Goal: Task Accomplishment & Management: Use online tool/utility

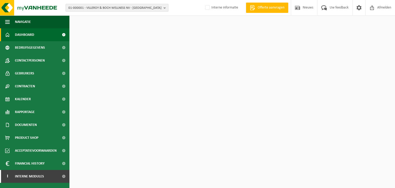
click at [95, 8] on span "01-000001 - VILLEROY & BOCH WELLNESS NV - ROESELARE" at bounding box center [114, 8] width 93 height 8
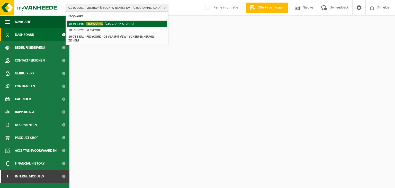
type input "recyworks"
click at [112, 23] on li "10-967246 - RECYWORKS - OOSTNIEUWKERKE" at bounding box center [117, 24] width 100 height 6
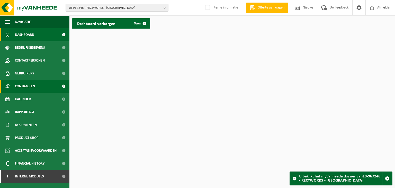
click at [36, 87] on link "Contracten" at bounding box center [34, 86] width 69 height 13
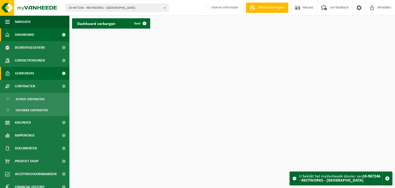
click at [37, 77] on link "Gebruikers" at bounding box center [34, 73] width 69 height 13
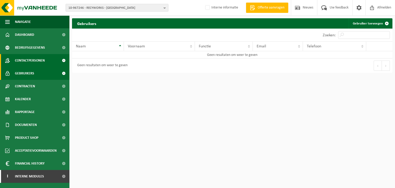
click at [33, 58] on span "Contactpersonen" at bounding box center [30, 60] width 30 height 13
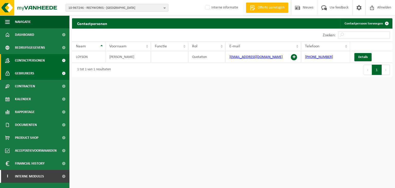
click at [55, 73] on link "Gebruikers" at bounding box center [34, 73] width 69 height 13
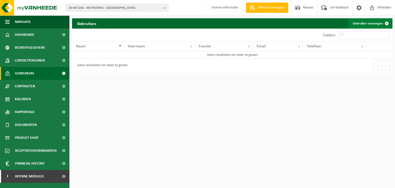
click at [370, 24] on link "Gebruiker toevoegen" at bounding box center [369, 23] width 43 height 10
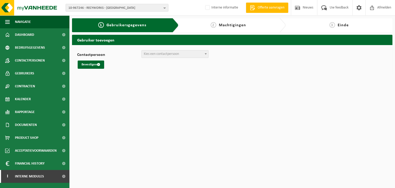
click at [172, 55] on span "Kies een contactpersoon" at bounding box center [161, 54] width 35 height 4
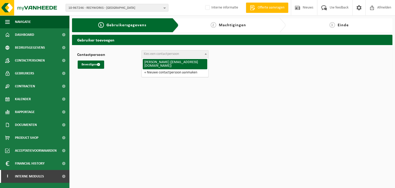
select select "126372"
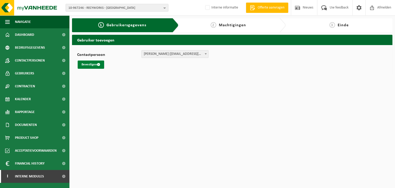
click at [82, 67] on button "Bevestigen" at bounding box center [91, 64] width 26 height 8
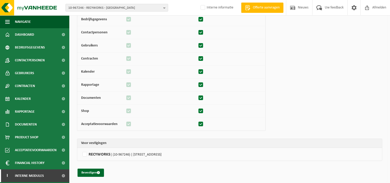
scroll to position [53, 0]
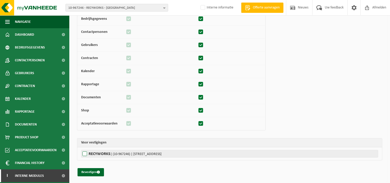
click at [84, 155] on label"] "RECYWORKS | (10-967246) | VERGELDERMOLENSTRAAT 3, 8840 OOSTNIEUWKERKE" at bounding box center [229, 154] width 297 height 8
click at [84, 155] on input "RECYWORKS | (10-967246) | VERGELDERMOLENSTRAAT 3, 8840 OOSTNIEUWKERKE" at bounding box center [276, 154] width 390 height 8
checkbox input "true"
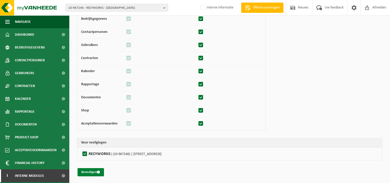
click at [89, 171] on button "Bevestigen" at bounding box center [91, 172] width 26 height 8
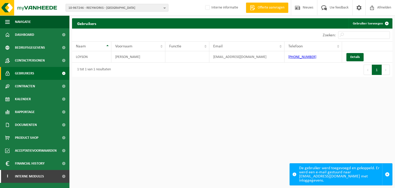
click at [139, 3] on div "10-967246 - RECYWORKS - [GEOGRAPHIC_DATA] 10-967246 - RECYWORKS - [GEOGRAPHIC_D…" at bounding box center [197, 8] width 395 height 16
click at [140, 6] on span "10-967246 - RECYWORKS - OOSTNIEUWKERKE" at bounding box center [114, 8] width 93 height 8
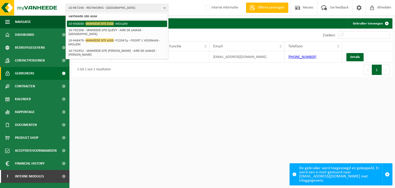
type input "vanheede site asse"
click at [120, 22] on li "10-930030 - VANHEEDE SITE ASSE - MOLLEM" at bounding box center [117, 24] width 100 height 6
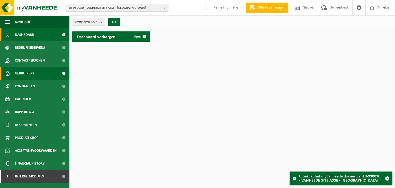
click at [32, 76] on span "Gebruikers" at bounding box center [24, 73] width 19 height 13
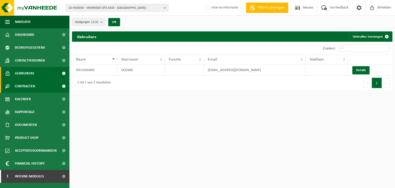
click at [31, 85] on span "Contracten" at bounding box center [25, 86] width 20 height 13
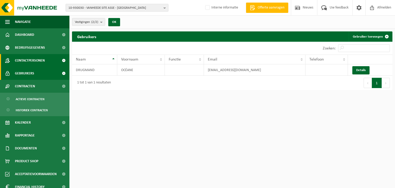
click at [33, 65] on span "Contactpersonen" at bounding box center [30, 60] width 30 height 13
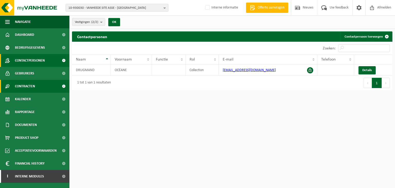
click at [29, 87] on span "Contracten" at bounding box center [25, 86] width 20 height 13
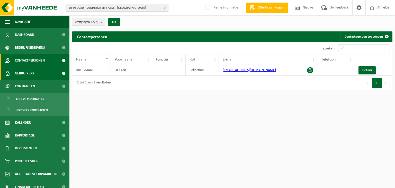
click at [32, 75] on span "Gebruikers" at bounding box center [24, 73] width 19 height 13
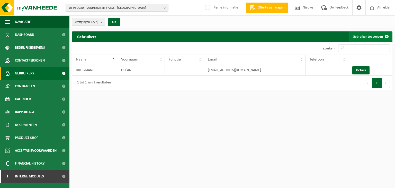
click at [387, 39] on span at bounding box center [386, 36] width 10 height 10
click at [358, 69] on link "Details" at bounding box center [360, 70] width 17 height 8
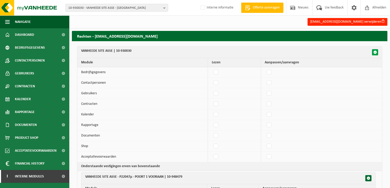
click at [377, 53] on span "button" at bounding box center [376, 52] width 4 height 4
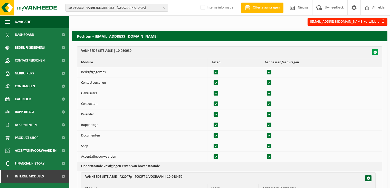
checkbox input "true"
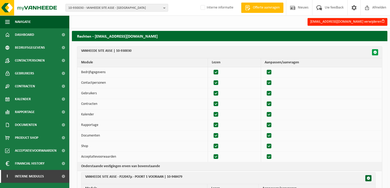
checkbox input "true"
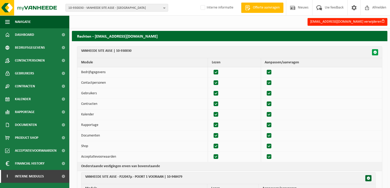
checkbox input "true"
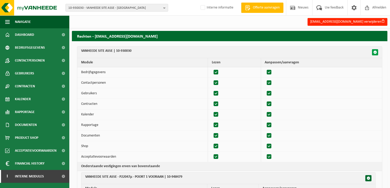
checkbox input "true"
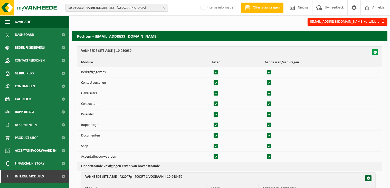
checkbox input "true"
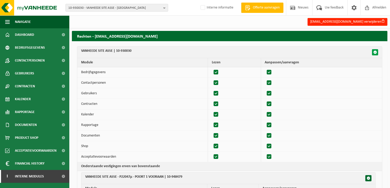
checkbox input "true"
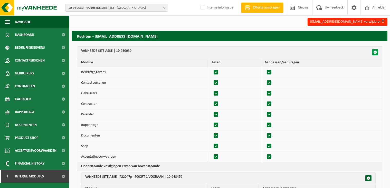
checkbox input "true"
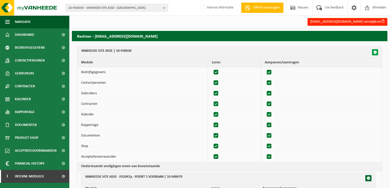
checkbox input "true"
click at [377, 53] on span "button" at bounding box center [376, 52] width 4 height 4
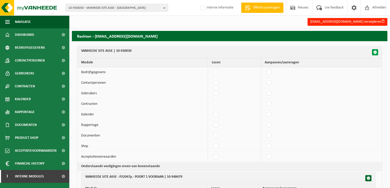
checkbox input "false"
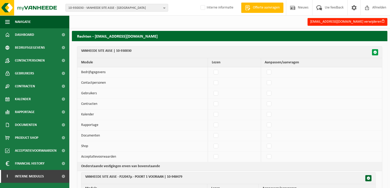
checkbox input "false"
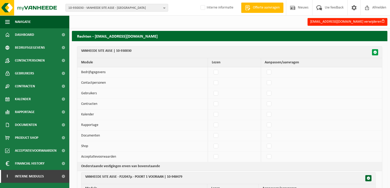
checkbox input "false"
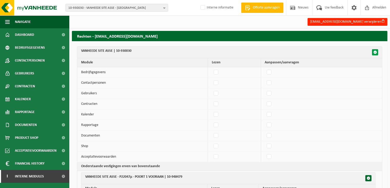
checkbox input "false"
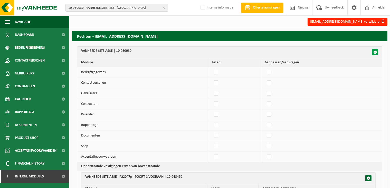
checkbox input "false"
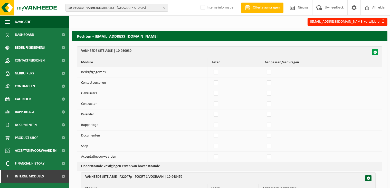
checkbox input "false"
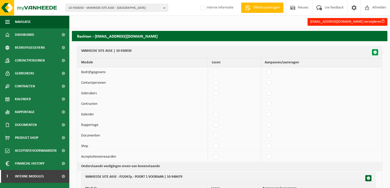
checkbox input "false"
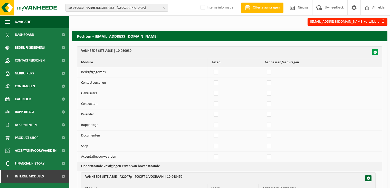
checkbox input "false"
click at [377, 53] on span "button" at bounding box center [376, 52] width 4 height 4
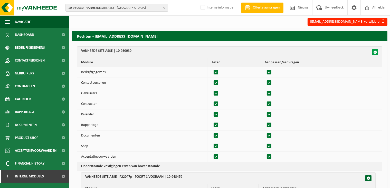
checkbox input "true"
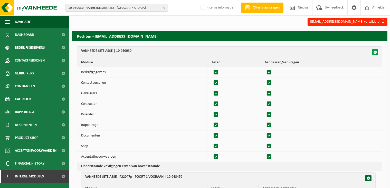
checkbox input "true"
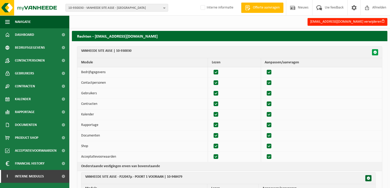
checkbox input "true"
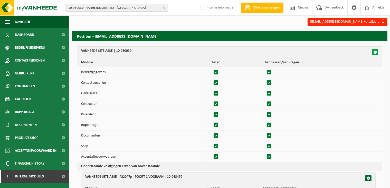
checkbox input "true"
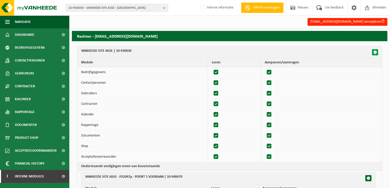
checkbox input "true"
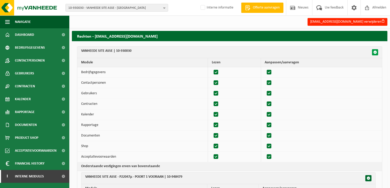
checkbox input "true"
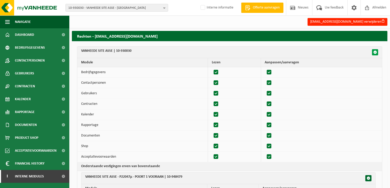
checkbox input "true"
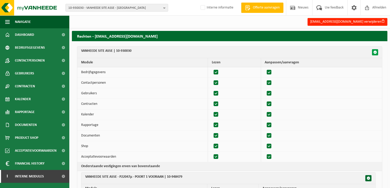
checkbox input "true"
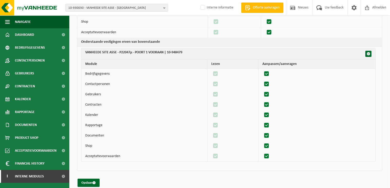
scroll to position [130, 0]
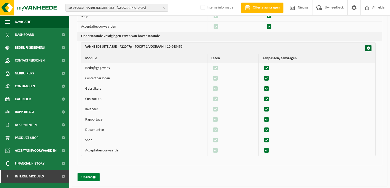
click at [88, 176] on button "Opslaan" at bounding box center [89, 177] width 22 height 8
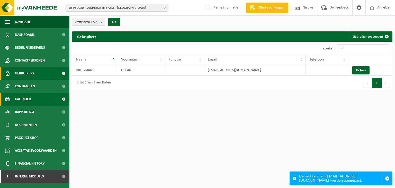
click at [38, 100] on link "Kalender" at bounding box center [34, 99] width 69 height 13
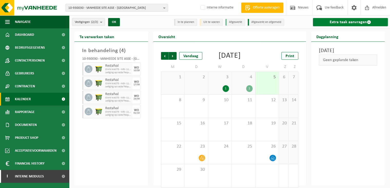
click at [327, 24] on link "Extra taak aanvragen" at bounding box center [350, 22] width 75 height 8
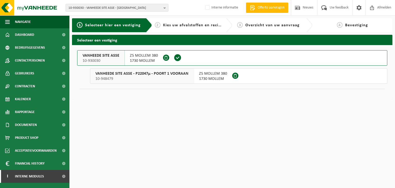
click at [177, 58] on span at bounding box center [178, 58] width 8 height 8
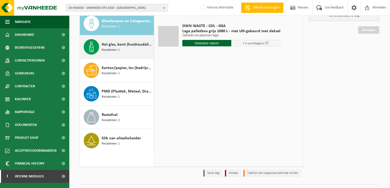
click at [113, 55] on div "Hol glas, bont (huishoudelijk) Recipiënten: 1" at bounding box center [117, 46] width 74 height 23
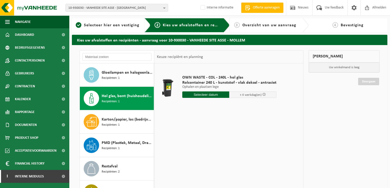
click at [272, 154] on div "OWN WASTE - COL - 240L - hol glas Rolcontainer 240 L - kunststof - vlak deksel …" at bounding box center [228, 140] width 149 height 154
click at [107, 9] on span "10-930030 - VANHEEDE SITE ASSE - [GEOGRAPHIC_DATA]" at bounding box center [114, 8] width 93 height 8
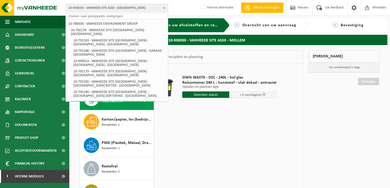
click at [97, 15] on input "text" at bounding box center [117, 16] width 100 height 6
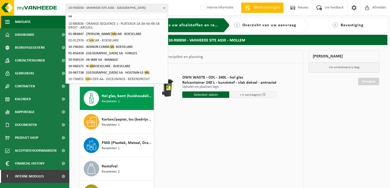
type input "va"
click at [22, 22] on span "Navigatie" at bounding box center [23, 21] width 16 height 13
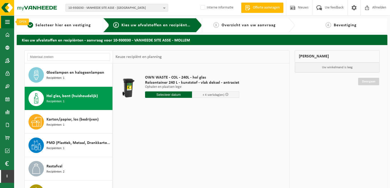
click at [4, 21] on button "Navigatie" at bounding box center [7, 21] width 14 height 13
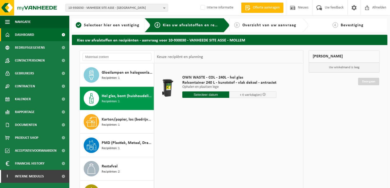
click at [11, 35] on link "Dashboard" at bounding box center [34, 34] width 69 height 13
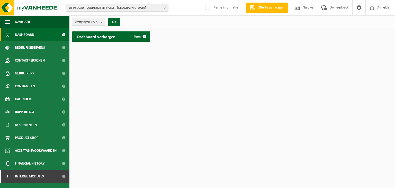
click at [146, 5] on span "10-930030 - VANHEEDE SITE ASSE - [GEOGRAPHIC_DATA]" at bounding box center [114, 8] width 93 height 8
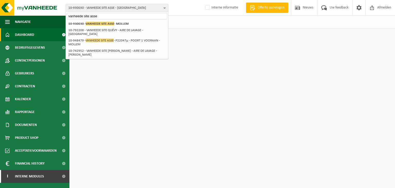
type input "vanheede site asse"
click at [243, 30] on div "Dashboard verborgen Toon" at bounding box center [232, 36] width 323 height 15
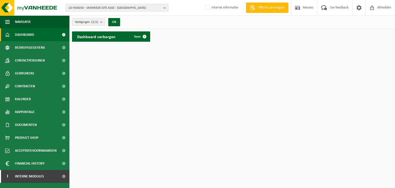
click at [141, 9] on span "10-930030 - VANHEEDE SITE ASSE - [GEOGRAPHIC_DATA]" at bounding box center [114, 8] width 93 height 8
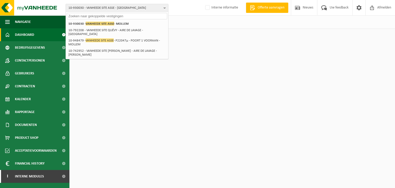
click at [106, 15] on input "text" at bounding box center [117, 16] width 100 height 6
type input "vanheede site asse"
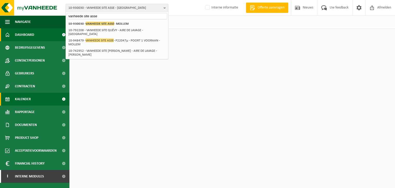
click at [33, 97] on link "Kalender" at bounding box center [34, 99] width 69 height 13
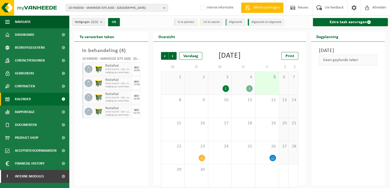
click at [324, 108] on div "[DATE] Geen geplande taken" at bounding box center [348, 113] width 74 height 143
click at [361, 117] on div "[DATE] Geen geplande taken" at bounding box center [348, 113] width 74 height 143
click at [349, 25] on link "Extra taak aanvragen" at bounding box center [350, 22] width 75 height 8
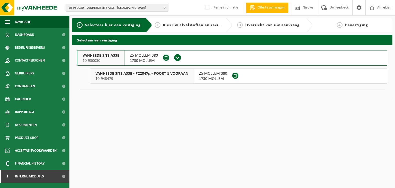
click at [175, 58] on span at bounding box center [178, 58] width 8 height 8
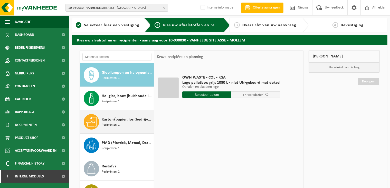
scroll to position [26, 0]
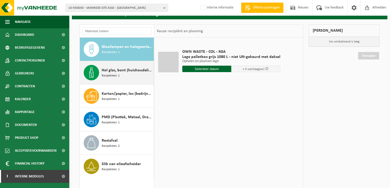
click at [99, 71] on div "Hol glas, bont (huishoudelijk) Recipiënten: 1" at bounding box center [117, 72] width 74 height 23
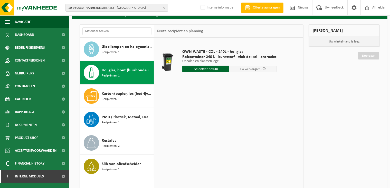
click at [201, 70] on input "text" at bounding box center [205, 69] width 47 height 6
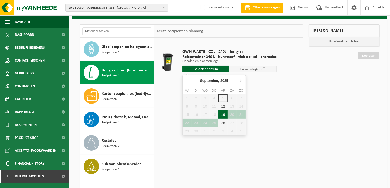
click at [223, 112] on div "19" at bounding box center [223, 114] width 9 height 8
type input "Van 2025-09-19"
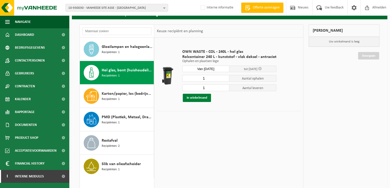
click at [208, 100] on button "In winkelmand" at bounding box center [197, 98] width 28 height 8
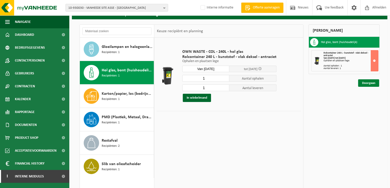
click at [364, 85] on link "Doorgaan" at bounding box center [368, 82] width 21 height 7
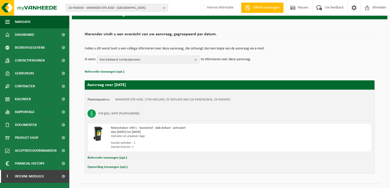
scroll to position [37, 0]
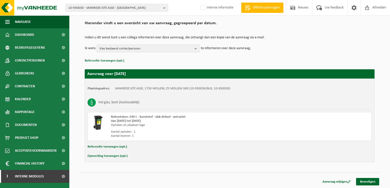
click at [172, 51] on span "Kies bestaand contactpersoon" at bounding box center [146, 49] width 93 height 8
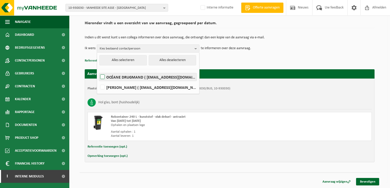
click at [100, 77] on label "OCÉANE DRUGMAND ( oceane.drugmand@vanheede.com )" at bounding box center [148, 77] width 98 height 8
click at [98, 70] on input "OCÉANE DRUGMAND ( oceane.drugmand@vanheede.com )" at bounding box center [98, 70] width 0 height 0
checkbox input "true"
click at [263, 62] on p "Referentie toevoegen (opt.)" at bounding box center [230, 60] width 290 height 7
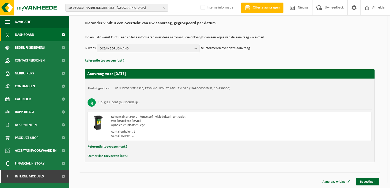
click at [36, 32] on link "Dashboard" at bounding box center [34, 34] width 69 height 13
